Goal: Task Accomplishment & Management: Manage account settings

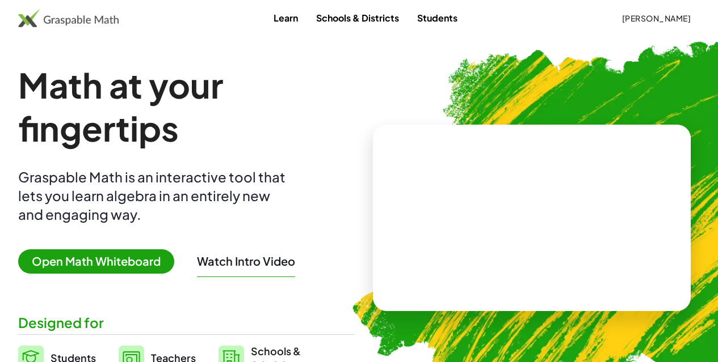
click at [621, 18] on span "[PERSON_NAME]" at bounding box center [655, 18] width 69 height 10
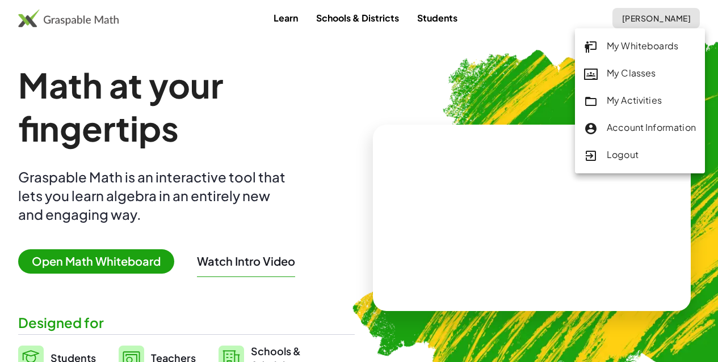
click at [629, 153] on div "Logout" at bounding box center [640, 155] width 112 height 15
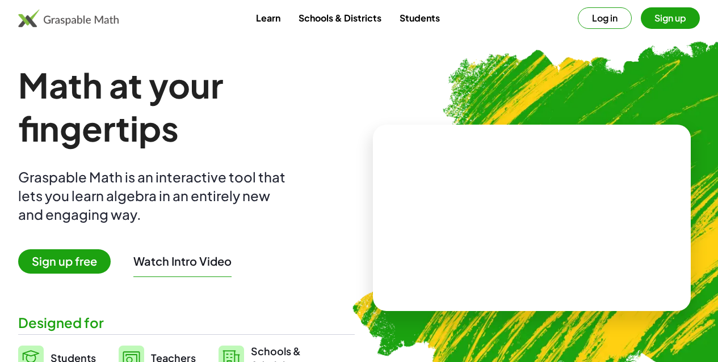
click at [660, 23] on button "Sign up" at bounding box center [669, 18] width 59 height 22
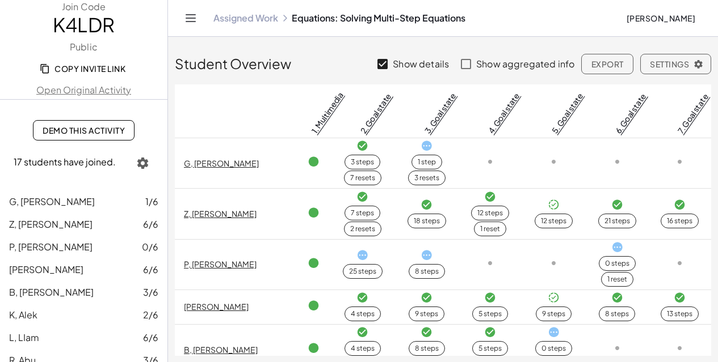
click at [116, 90] on link "Open Original Activity" at bounding box center [83, 90] width 167 height 14
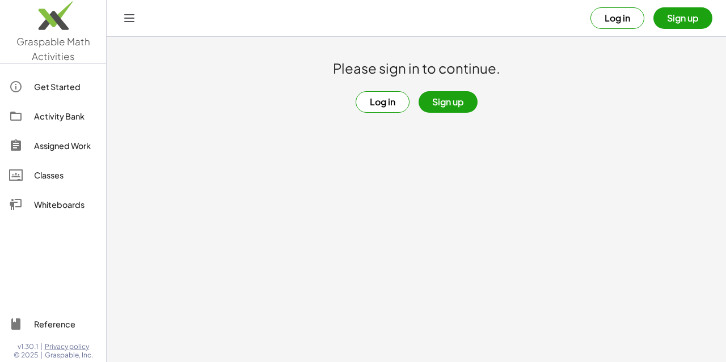
click at [626, 24] on button "Log in" at bounding box center [617, 18] width 54 height 22
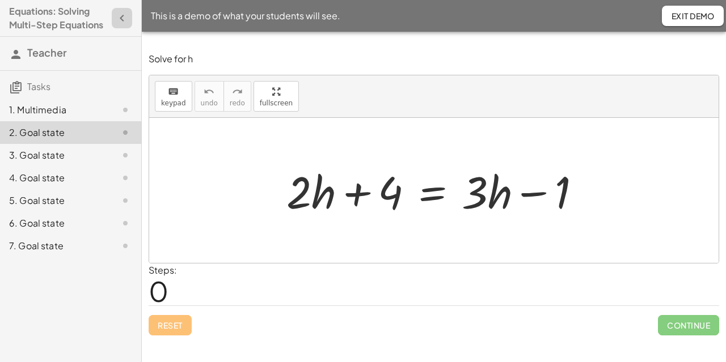
click at [122, 18] on icon "button" at bounding box center [122, 18] width 14 height 14
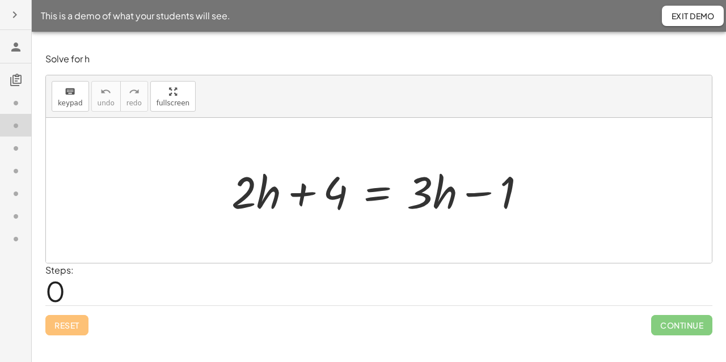
click at [694, 20] on span "Exit Demo" at bounding box center [693, 16] width 44 height 10
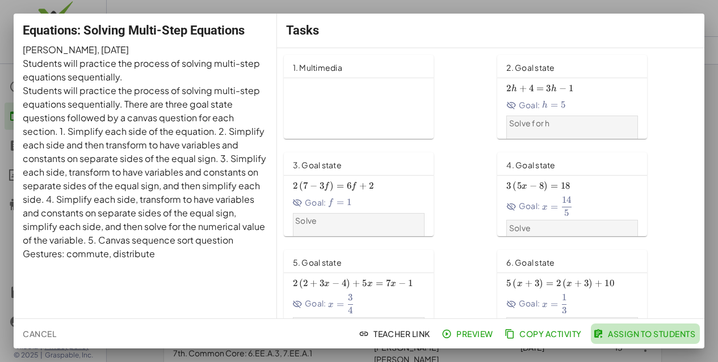
click at [634, 332] on span "Assign to Students" at bounding box center [645, 334] width 100 height 10
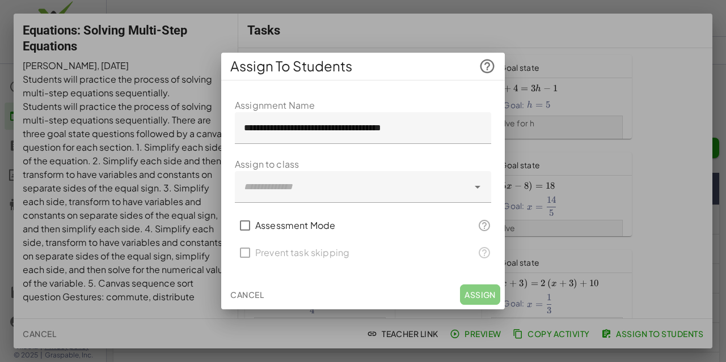
click at [376, 185] on div at bounding box center [352, 187] width 234 height 32
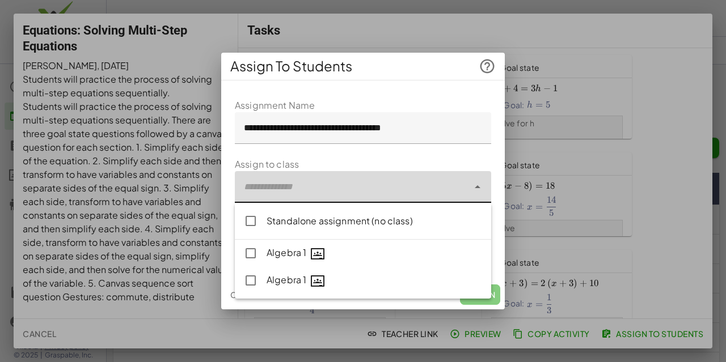
click at [379, 222] on div "Standalone assignment (no class)" at bounding box center [375, 221] width 216 height 14
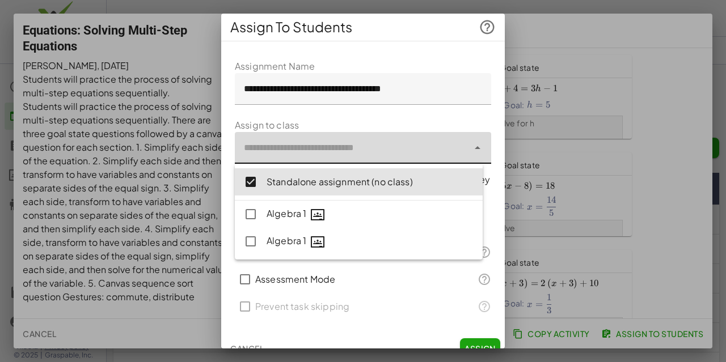
click at [480, 339] on button "Assign" at bounding box center [480, 349] width 40 height 20
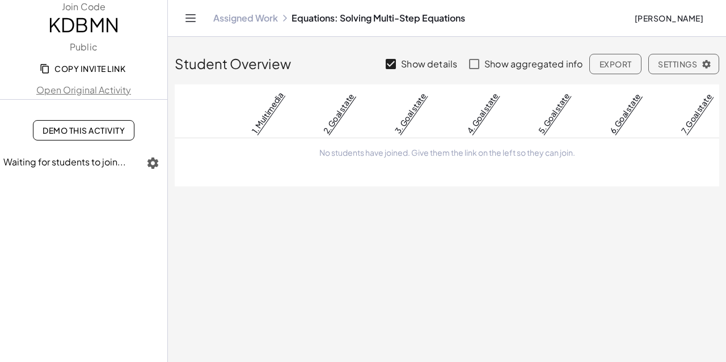
click at [112, 70] on span "Copy Invite Link" at bounding box center [83, 69] width 83 height 10
click at [99, 67] on span "Copy Invite Link" at bounding box center [83, 69] width 83 height 10
click at [385, 201] on main "Student Overview Show details Show aggregated info Export Settings 1. Multimedi…" at bounding box center [447, 181] width 558 height 362
